Goal: Check status: Check status

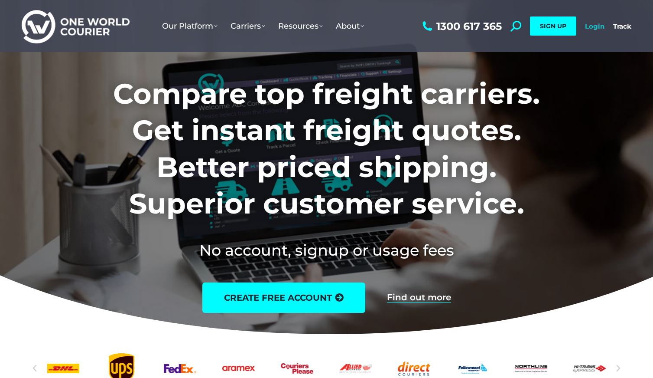
click at [599, 29] on link "Login" at bounding box center [595, 26] width 20 height 8
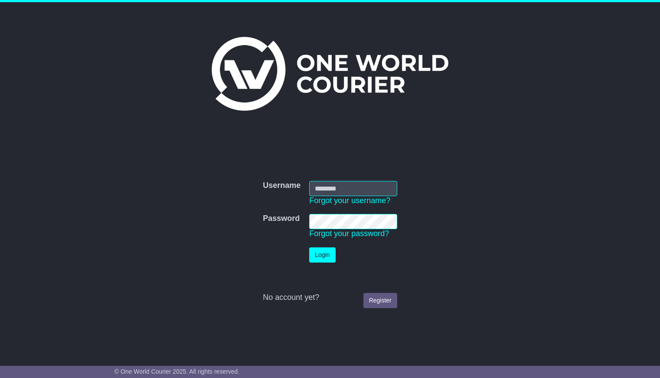
type input "**********"
click at [325, 259] on button "Login" at bounding box center [322, 254] width 26 height 15
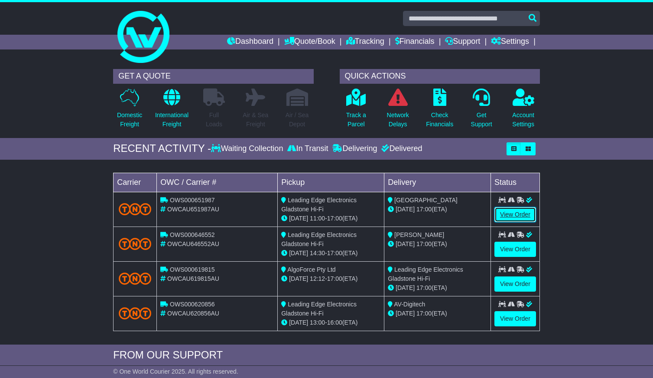
click at [496, 213] on link "View Order" at bounding box center [516, 214] width 42 height 15
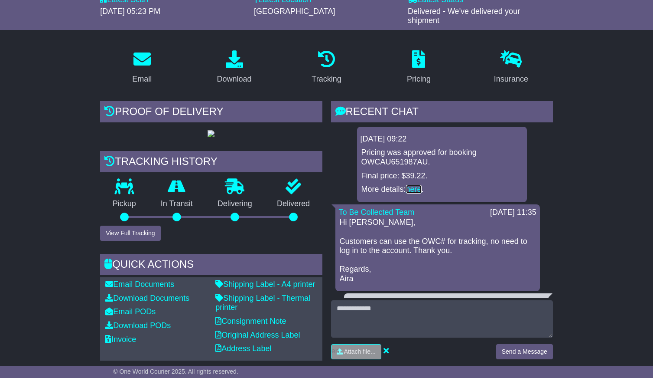
click at [415, 187] on link "here" at bounding box center [414, 189] width 16 height 9
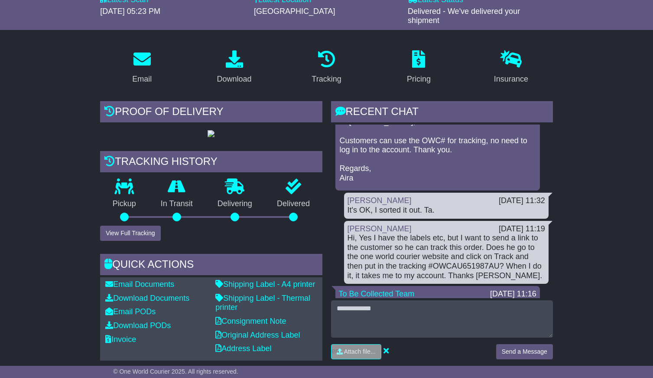
scroll to position [16, 0]
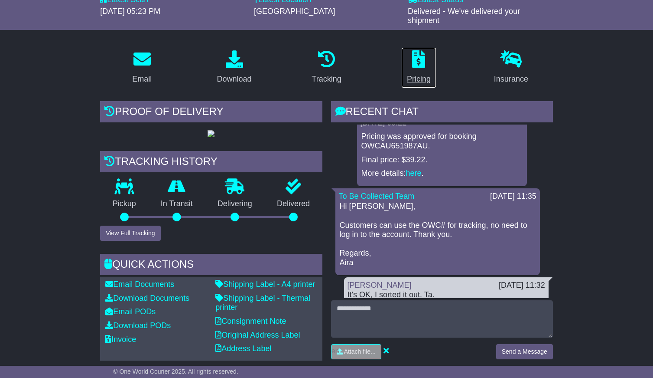
click at [421, 73] on div "Pricing" at bounding box center [419, 79] width 24 height 12
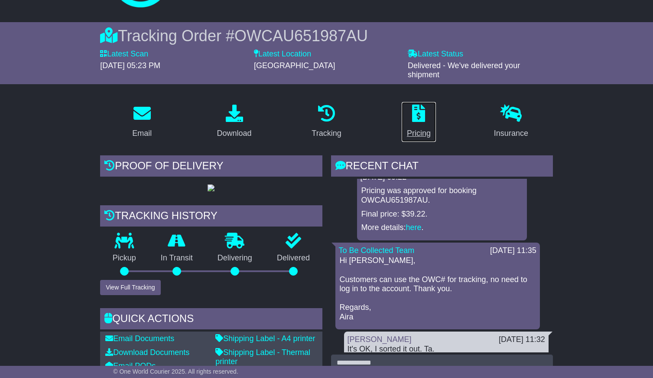
scroll to position [72, 0]
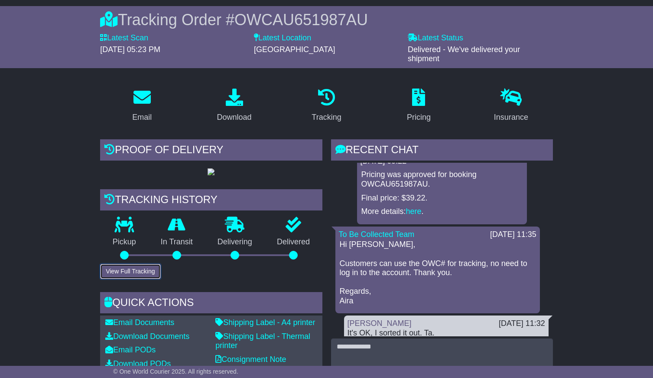
click at [126, 279] on button "View Full Tracking" at bounding box center [130, 271] width 60 height 15
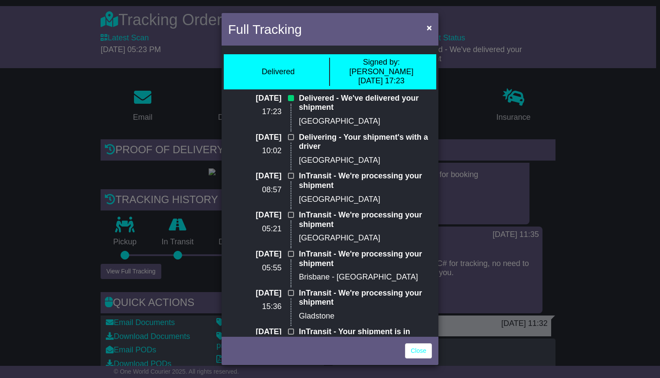
click at [589, 151] on div "Full Tracking × Delivered Signed by: David 02 Oct 2025 17:23 02 Oct 2025 17:23 …" at bounding box center [330, 189] width 660 height 378
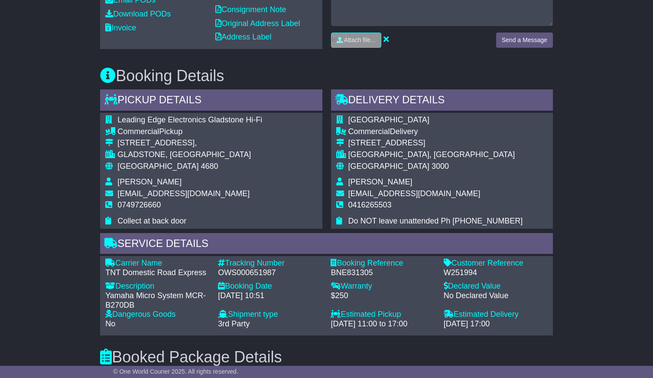
scroll to position [416, 0]
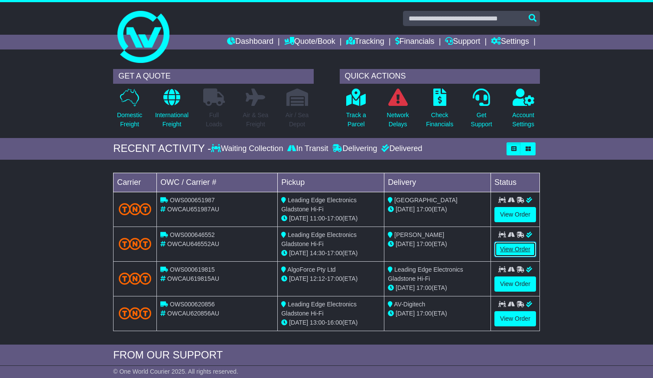
click at [520, 252] on link "View Order" at bounding box center [516, 249] width 42 height 15
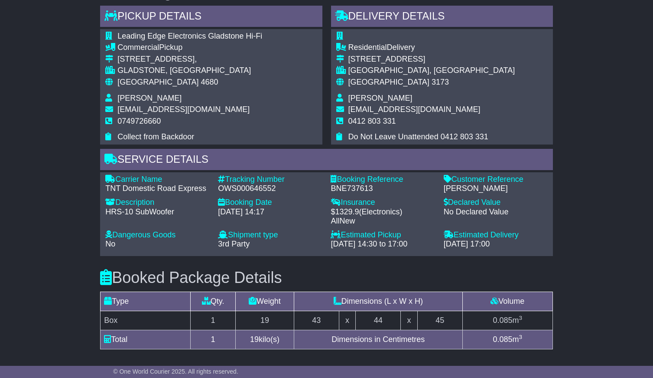
scroll to position [462, 0]
